Goal: Use online tool/utility: Utilize a website feature to perform a specific function

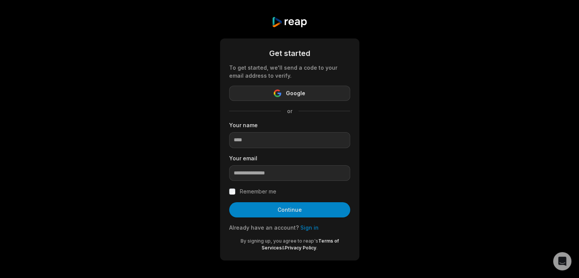
scroll to position [3, 0]
click at [297, 90] on span "Google" at bounding box center [295, 92] width 19 height 9
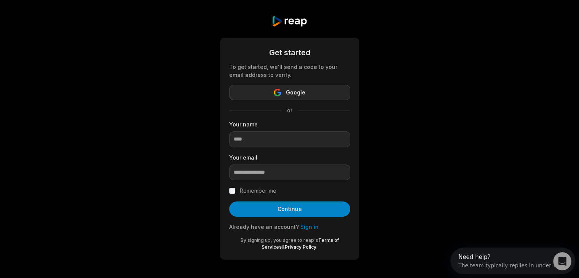
scroll to position [0, 0]
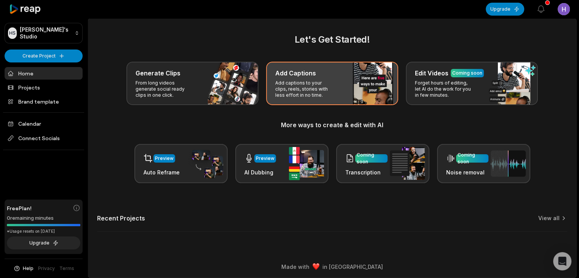
click at [333, 90] on p "Add captions to your clips, reels, stories with less effort in no time." at bounding box center [304, 89] width 59 height 18
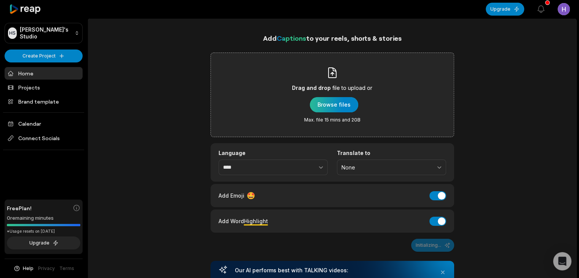
click at [338, 99] on div "button" at bounding box center [334, 104] width 48 height 15
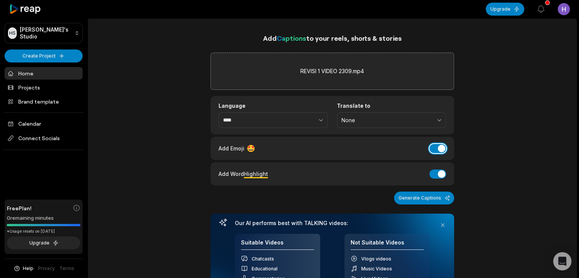
click at [432, 147] on button "Add Emoji" at bounding box center [437, 148] width 17 height 9
click at [437, 196] on button "Generate Captions" at bounding box center [424, 197] width 60 height 13
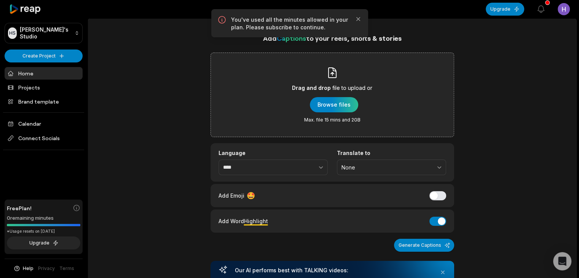
click at [338, 21] on p "You've used all the minutes allowed in your plan. Please subscribe to continue." at bounding box center [289, 23] width 117 height 15
click at [294, 28] on p "You've used all the minutes allowed in your plan. Please subscribe to continue." at bounding box center [289, 23] width 117 height 15
drag, startPoint x: 234, startPoint y: 21, endPoint x: 332, endPoint y: 21, distance: 97.4
click at [332, 21] on p "You've used all the minutes allowed in your plan. Please subscribe to continue." at bounding box center [289, 23] width 117 height 15
click at [334, 26] on p "You've used all the minutes allowed in your plan. Please subscribe to continue." at bounding box center [289, 23] width 117 height 15
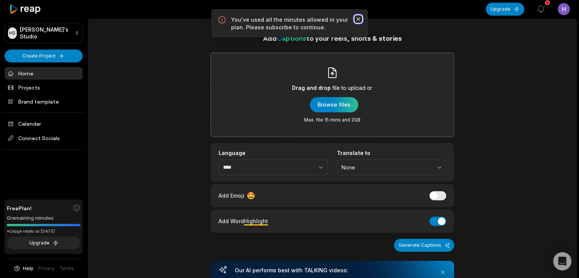
click at [355, 18] on icon "button" at bounding box center [358, 19] width 8 height 8
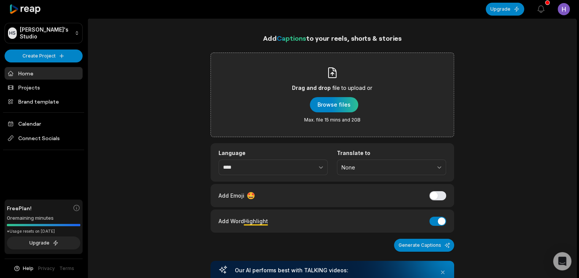
click at [346, 58] on div "Drag and drop file to upload or Browse files Max. file 15 mins and 2GB" at bounding box center [332, 95] width 244 height 85
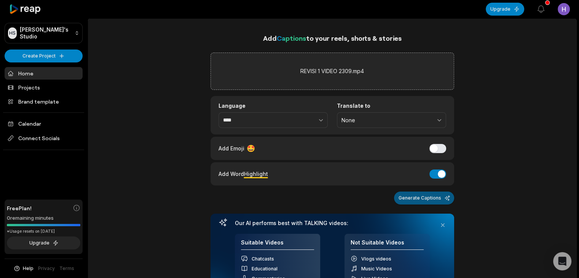
click at [416, 194] on button "Generate Captions" at bounding box center [424, 197] width 60 height 13
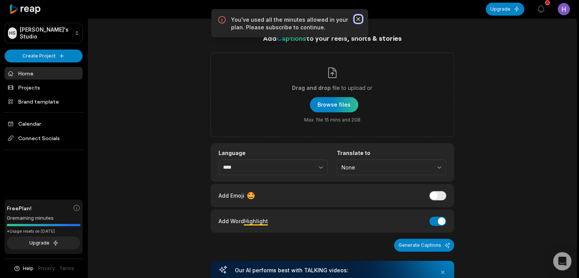
click at [359, 17] on icon "button" at bounding box center [358, 19] width 8 height 8
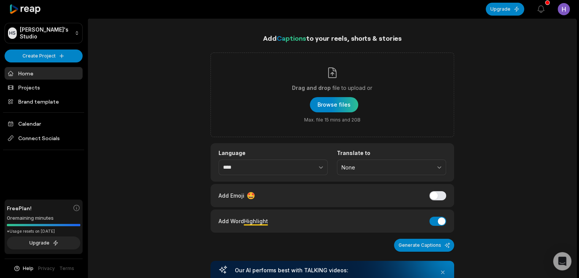
drag, startPoint x: 339, startPoint y: 102, endPoint x: 381, endPoint y: 77, distance: 49.5
click at [381, 77] on div "Drag and drop file to upload or Browse files Max. file 15 mins and 2GB" at bounding box center [332, 95] width 244 height 85
